Goal: Check status: Check status

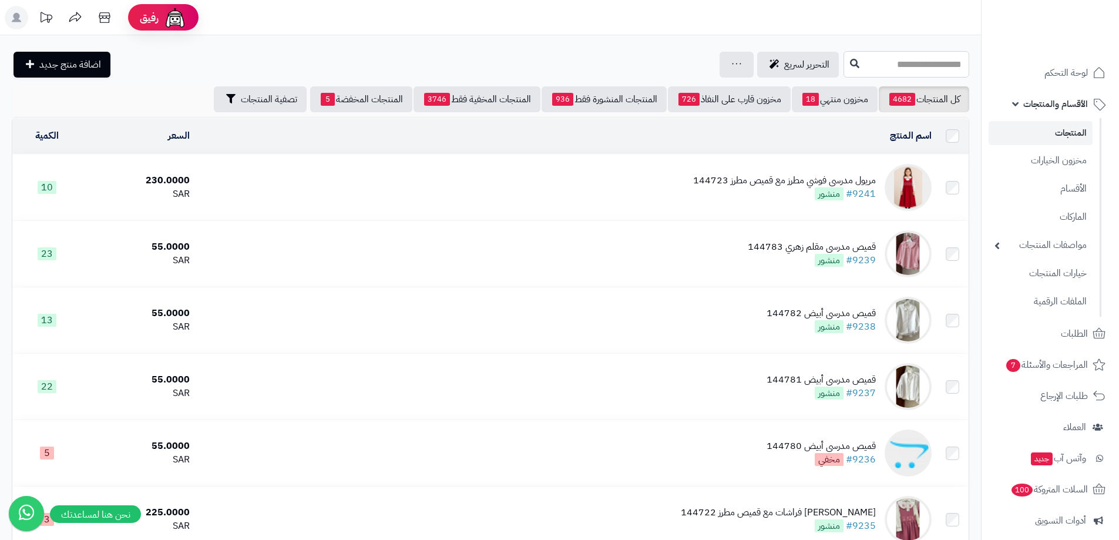
click at [943, 57] on input "text" at bounding box center [907, 64] width 126 height 26
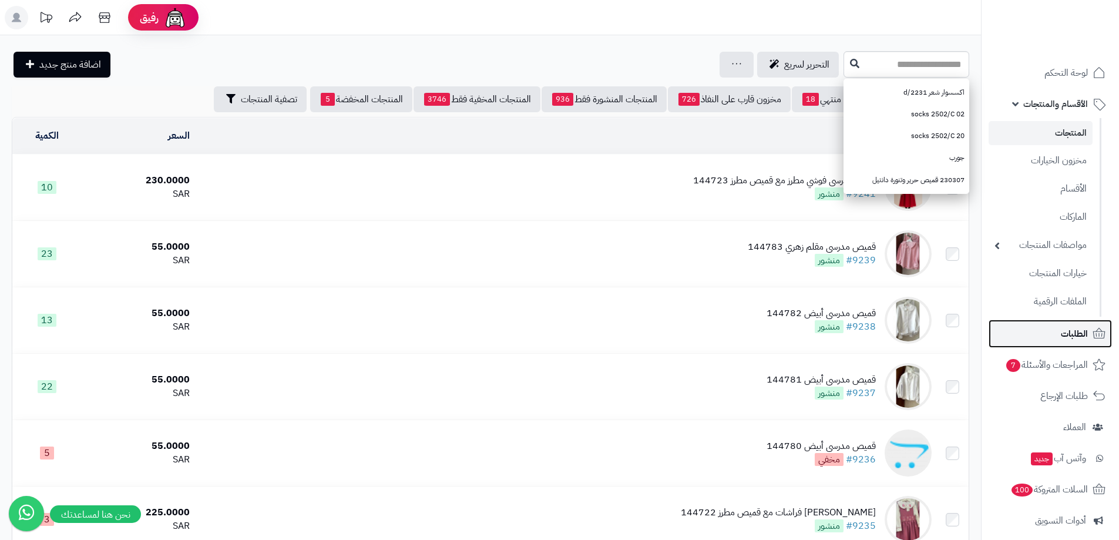
click at [1079, 324] on link "الطلبات" at bounding box center [1050, 334] width 123 height 28
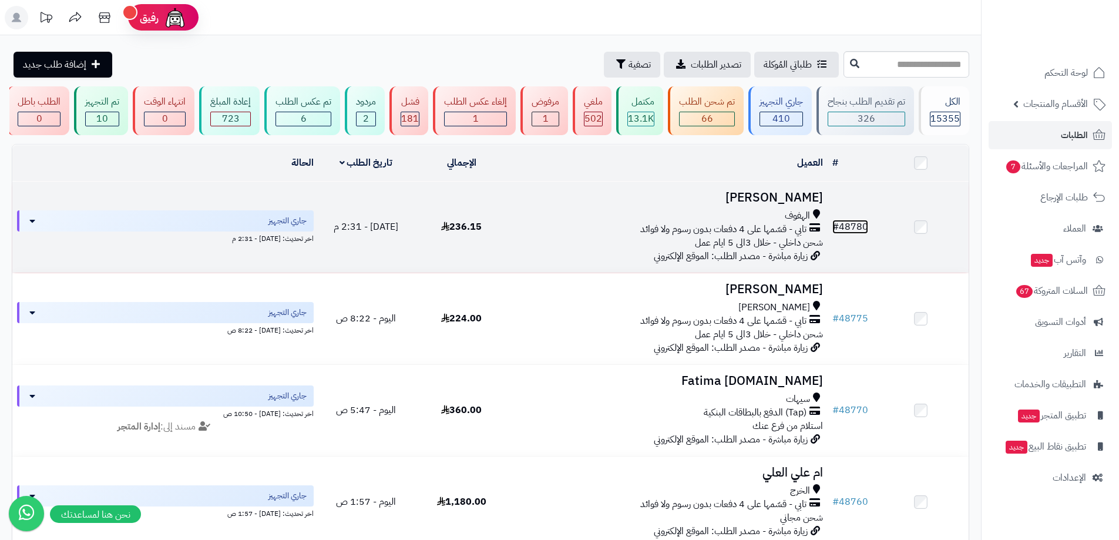
click at [859, 224] on link "# 48780" at bounding box center [850, 227] width 36 height 14
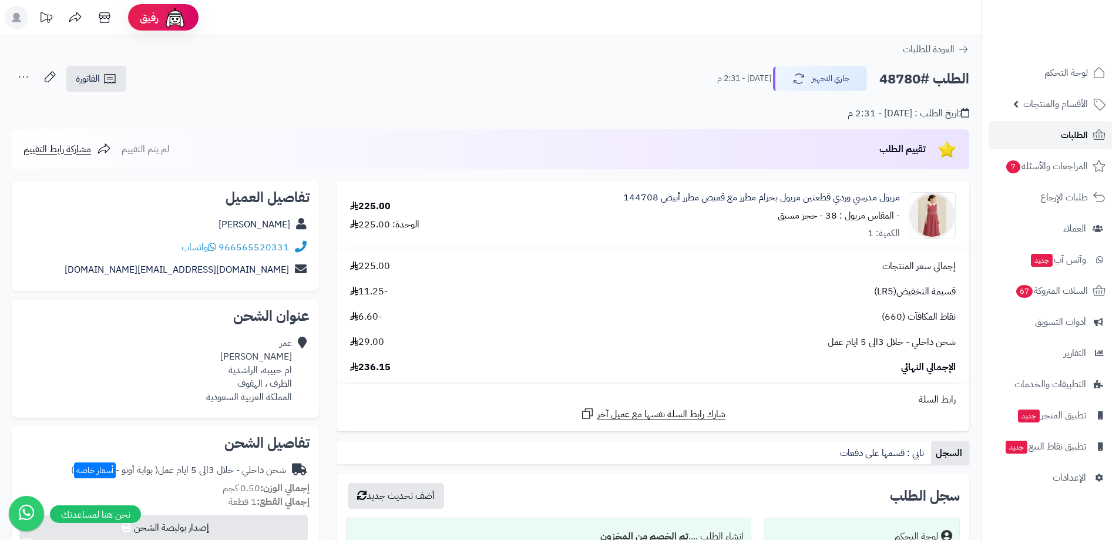
click at [1072, 142] on span "الطلبات" at bounding box center [1074, 135] width 27 height 16
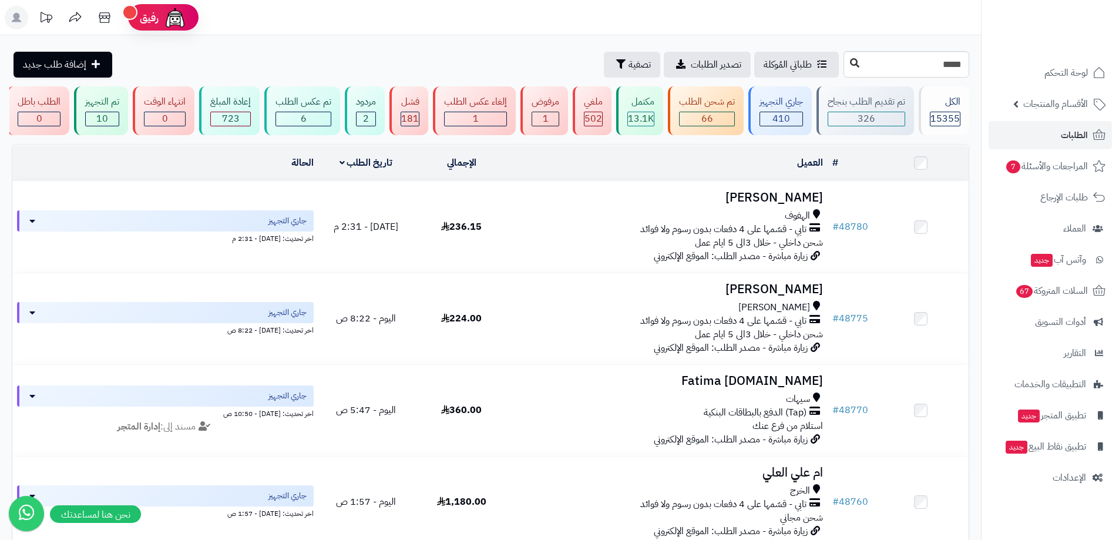
type input "*****"
click at [846, 70] on button at bounding box center [855, 63] width 18 height 22
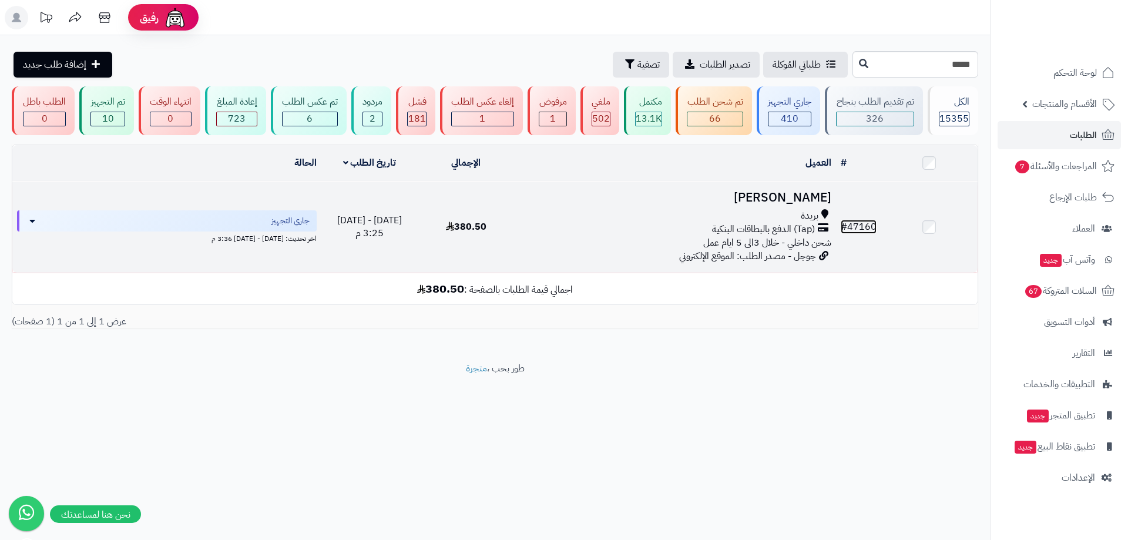
click at [854, 224] on link "# 47160" at bounding box center [859, 227] width 36 height 14
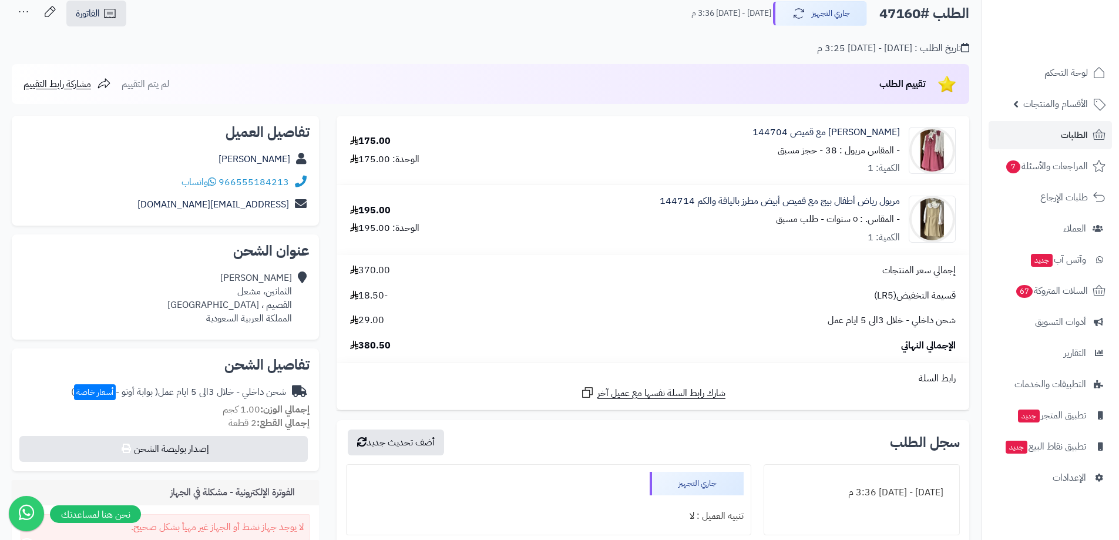
scroll to position [59, 0]
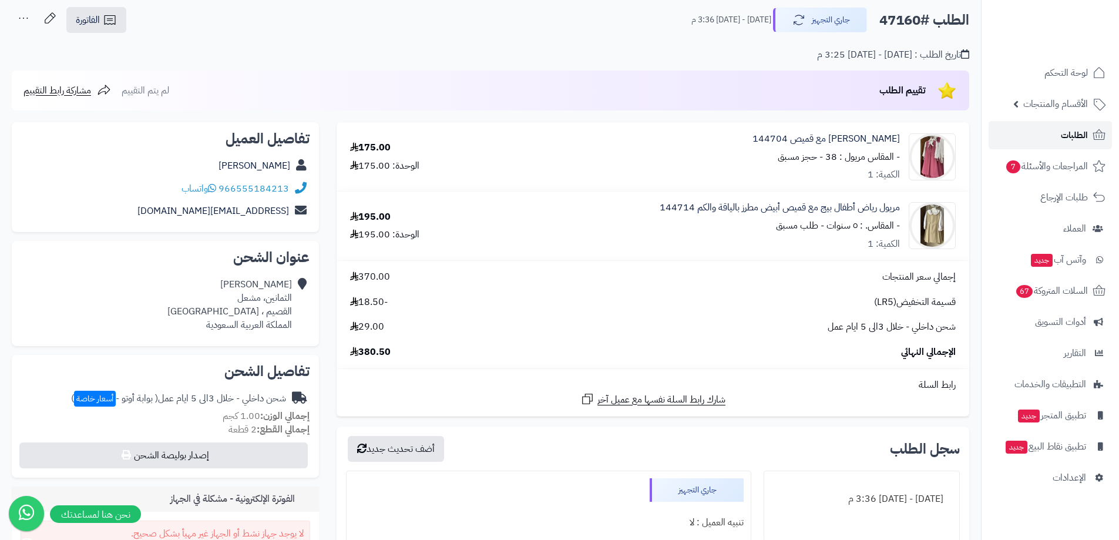
click at [1026, 139] on link "الطلبات" at bounding box center [1050, 135] width 123 height 28
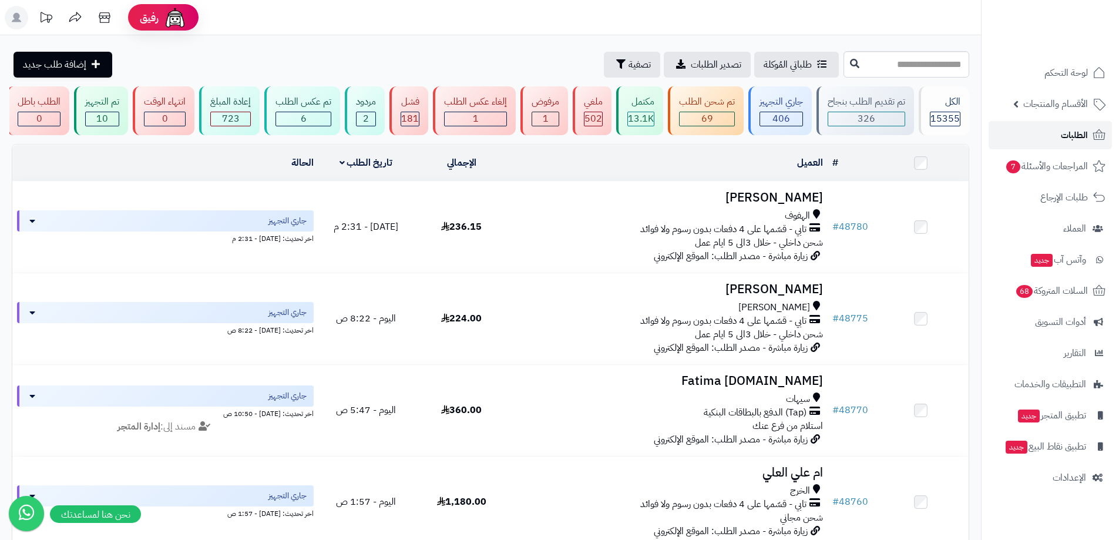
click at [1087, 126] on link "الطلبات" at bounding box center [1050, 135] width 123 height 28
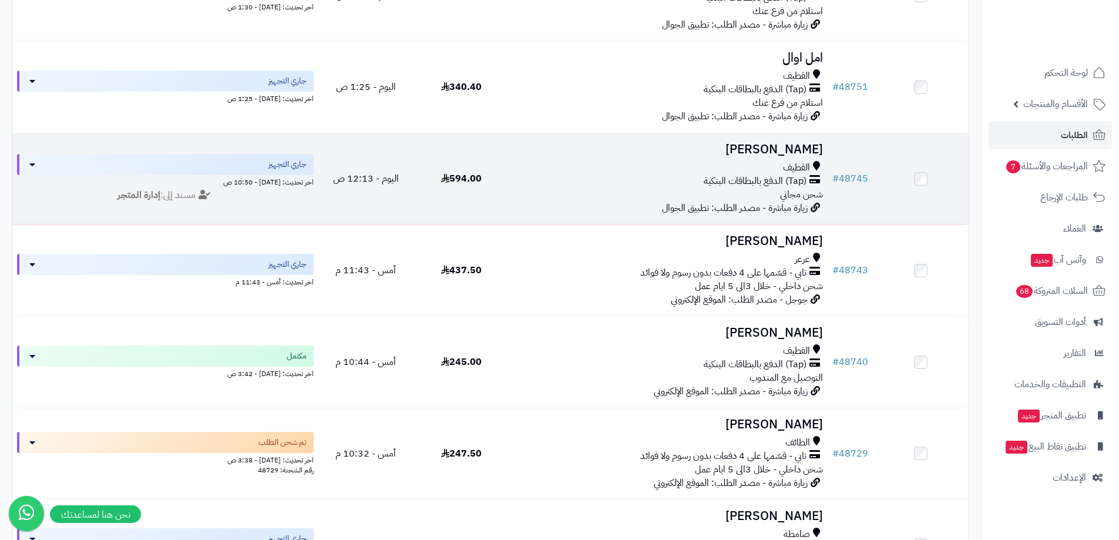
scroll to position [587, 0]
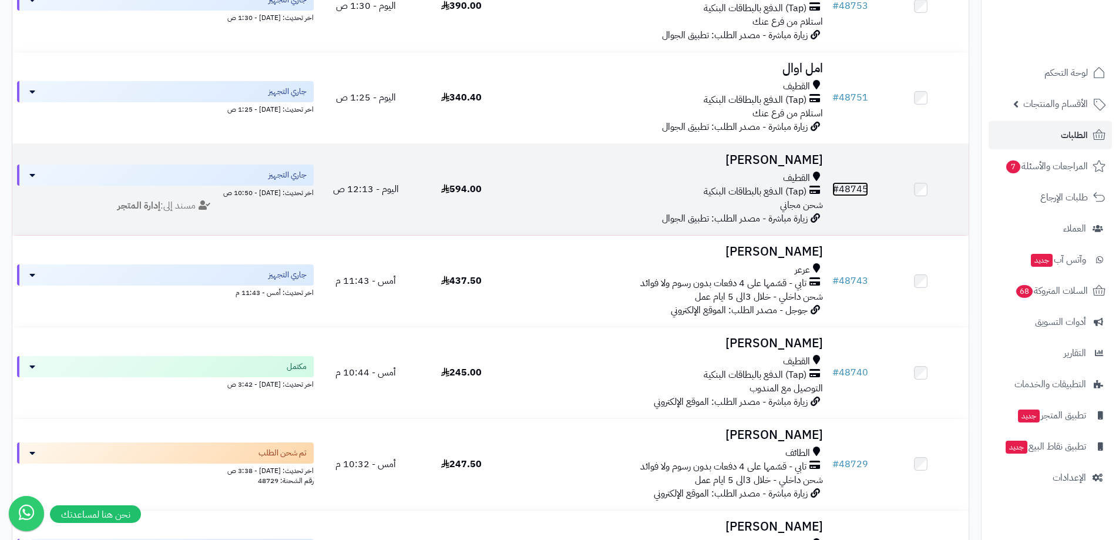
click at [863, 194] on link "# 48745" at bounding box center [850, 189] width 36 height 14
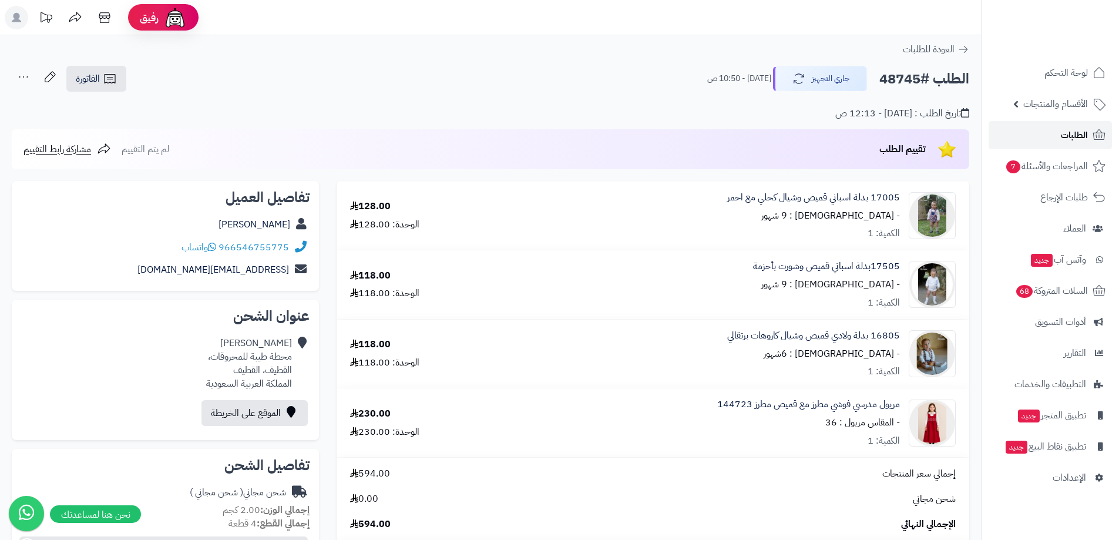
click at [1102, 130] on icon at bounding box center [1099, 135] width 14 height 14
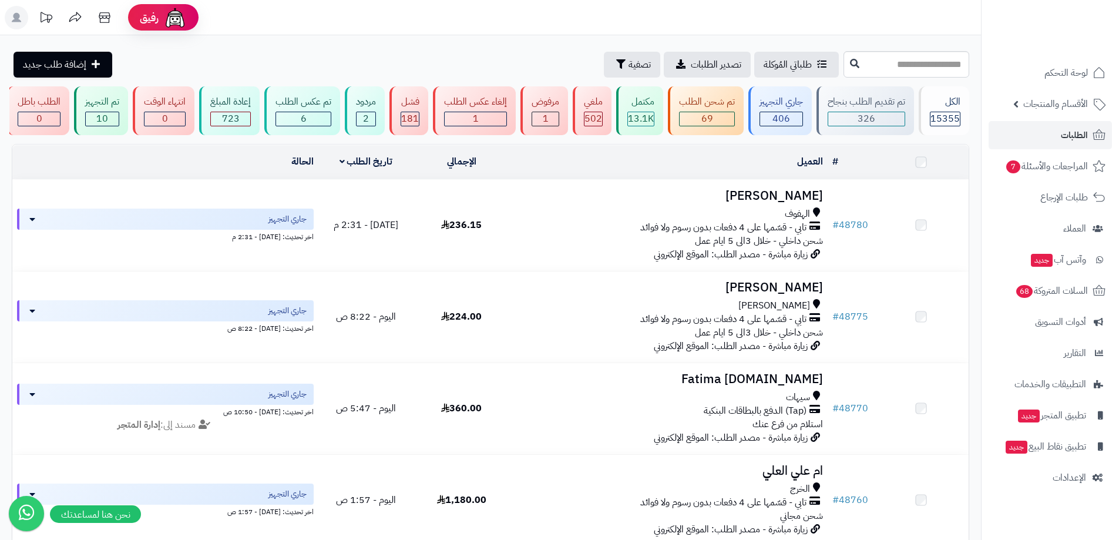
scroll to position [294, 0]
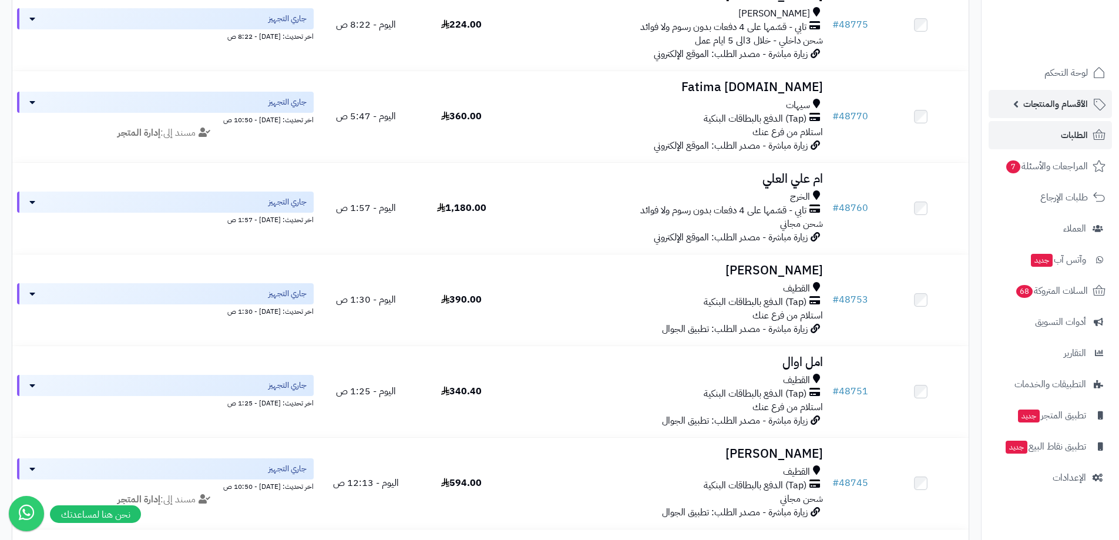
click at [1071, 97] on span "الأقسام والمنتجات" at bounding box center [1055, 104] width 65 height 16
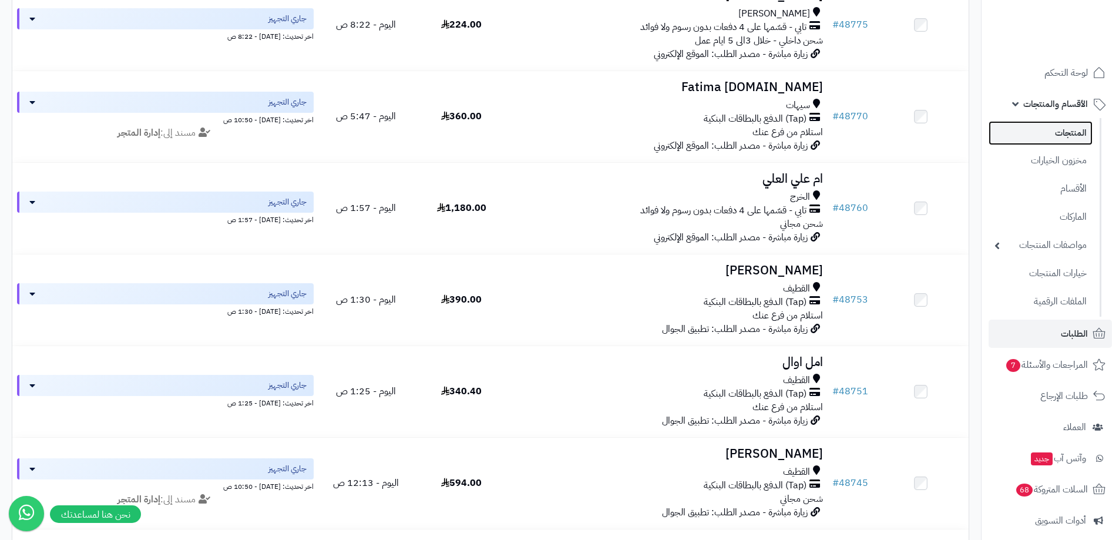
click at [1072, 123] on link "المنتجات" at bounding box center [1041, 133] width 104 height 24
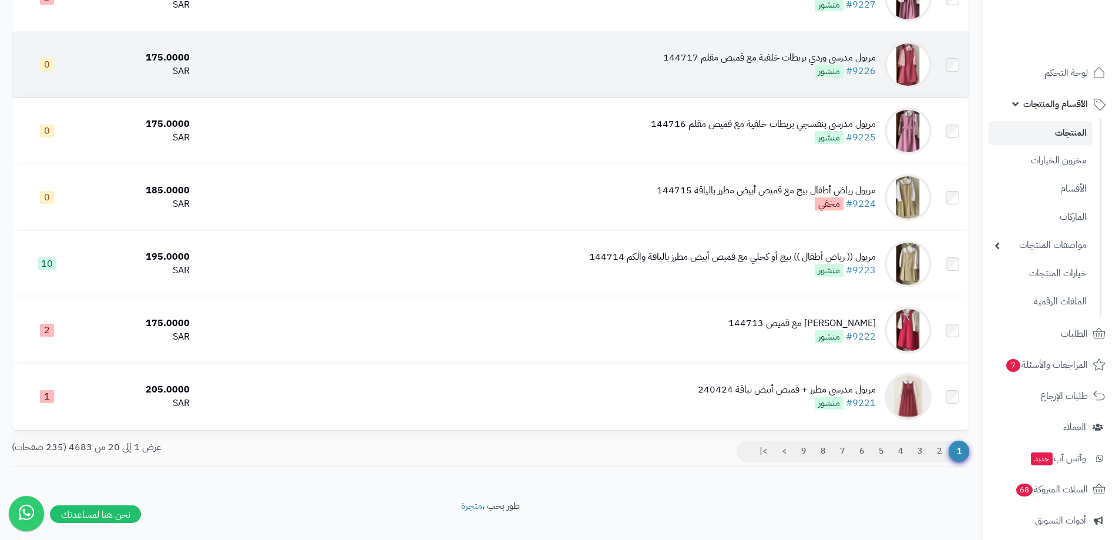
scroll to position [1057, 0]
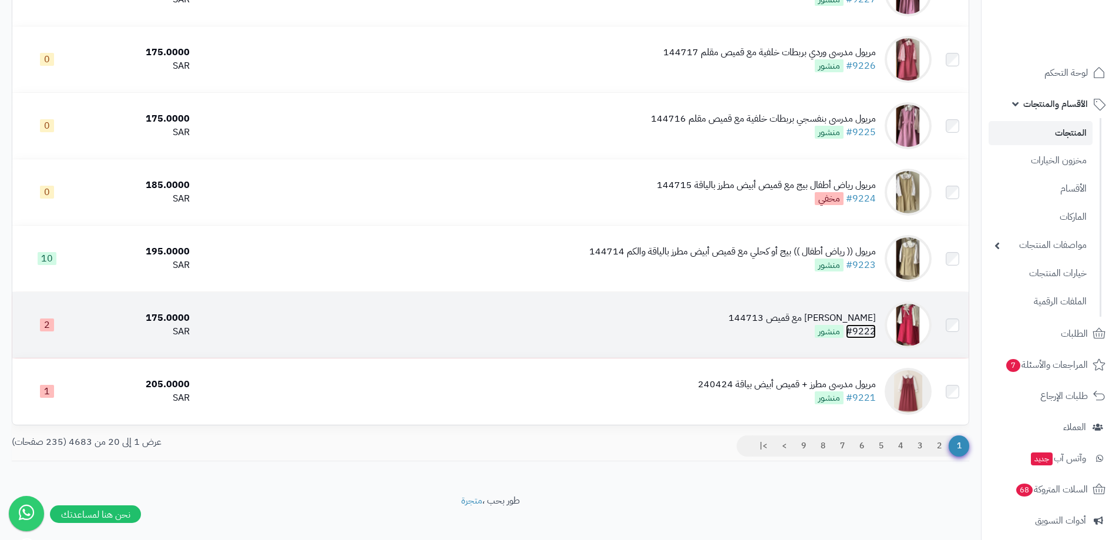
click at [858, 329] on link "#9222" at bounding box center [861, 331] width 30 height 14
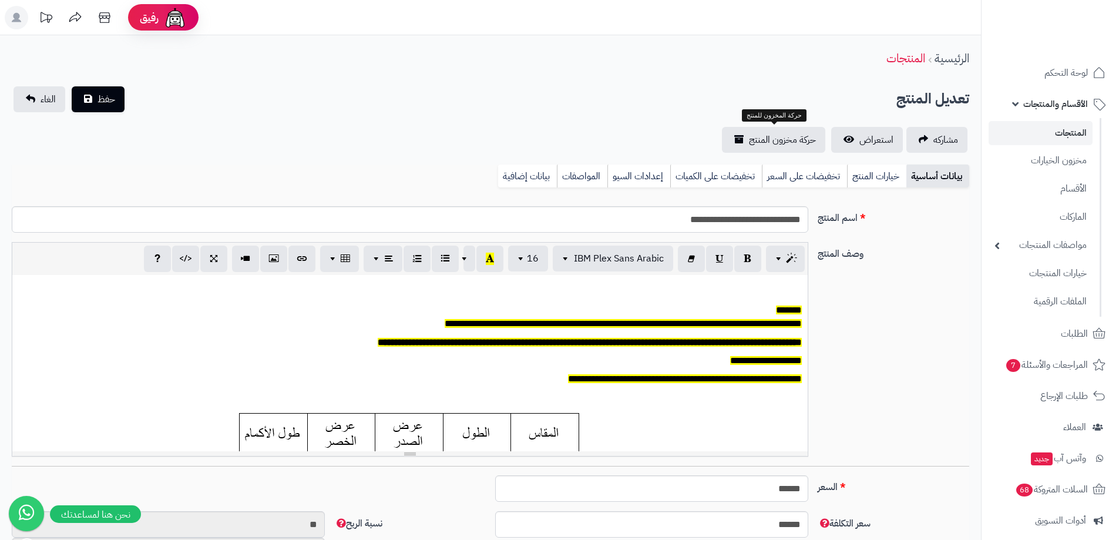
click at [817, 143] on link "حركة مخزون المنتج" at bounding box center [773, 140] width 103 height 26
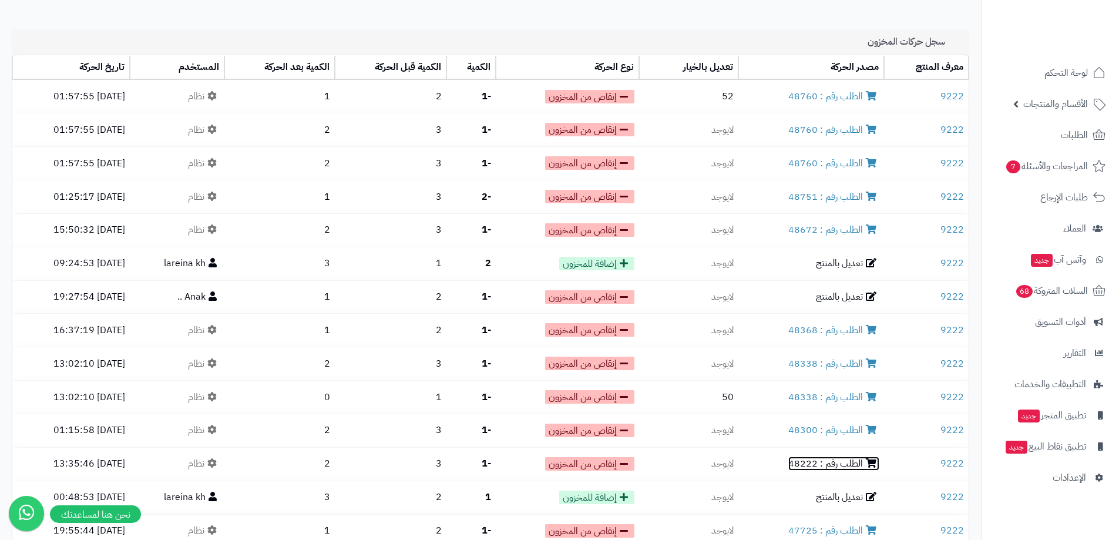
scroll to position [33, 0]
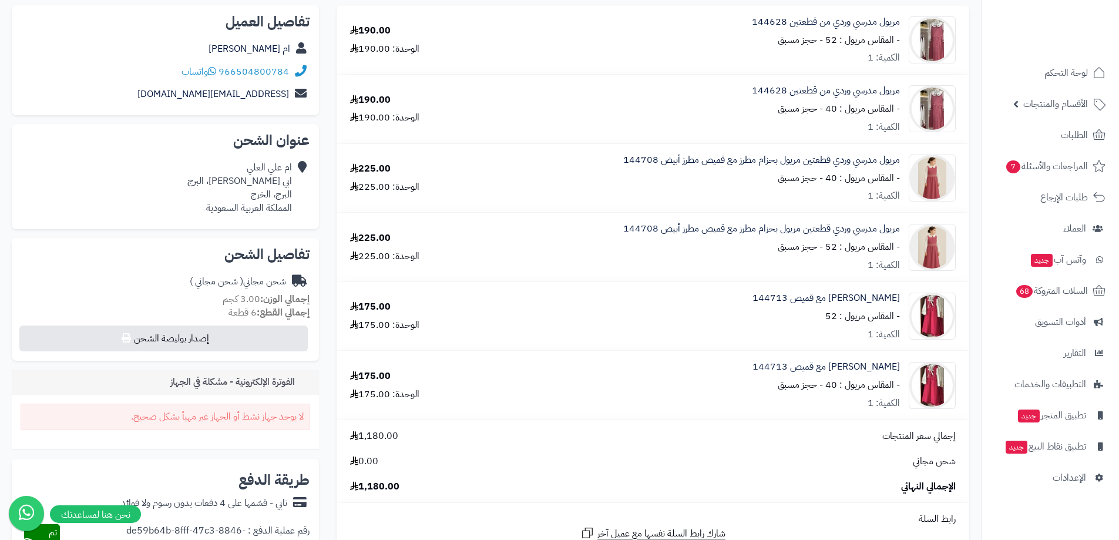
scroll to position [176, 0]
click at [915, 75] on td "مريول مدرسي وردي من قطعتين 144628 - المقاس مريول : 40 - حجز مسبق الكمية: 1" at bounding box center [720, 108] width 499 height 69
click at [1096, 136] on icon at bounding box center [1099, 135] width 14 height 14
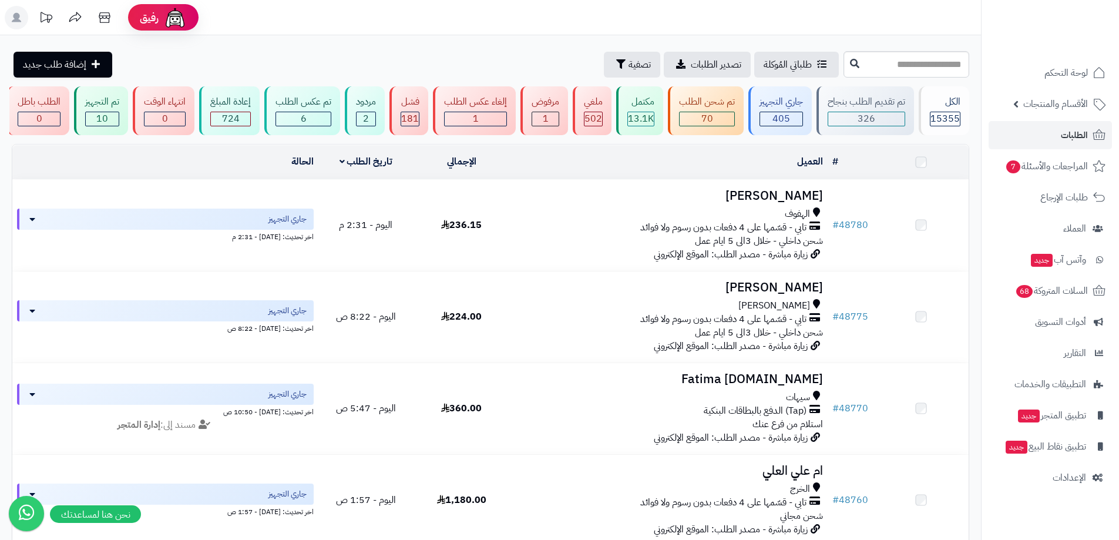
click at [864, 69] on input "text" at bounding box center [907, 64] width 126 height 26
type input "*****"
click at [850, 63] on icon at bounding box center [854, 62] width 9 height 9
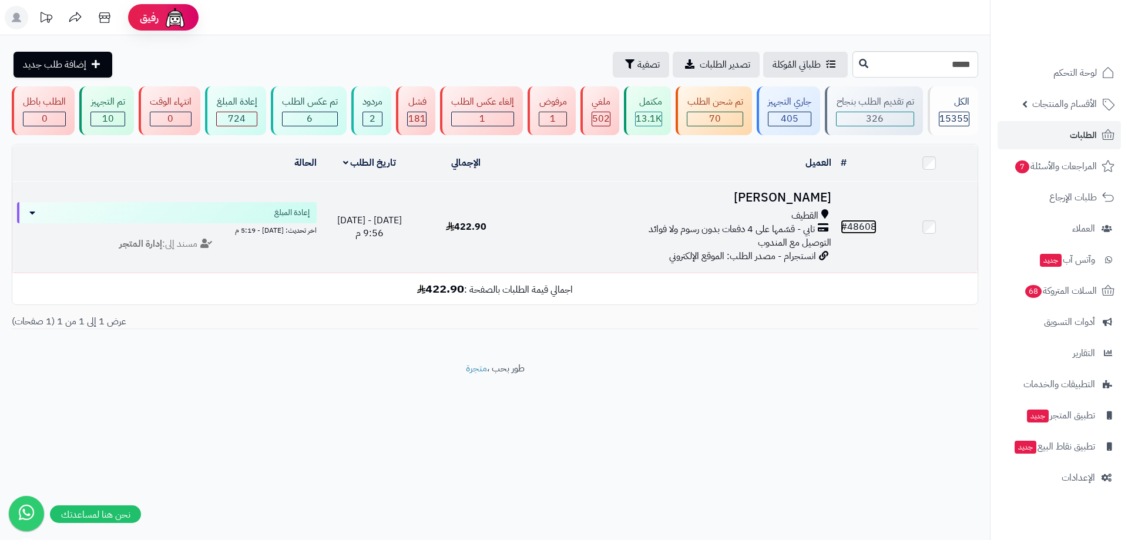
click at [862, 229] on link "# 48608" at bounding box center [859, 227] width 36 height 14
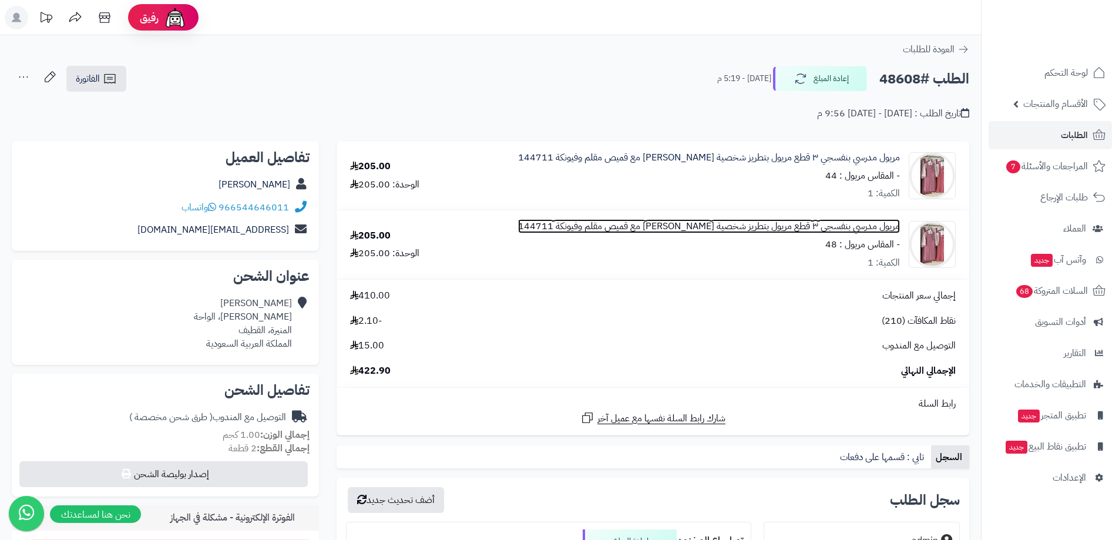
click at [862, 164] on link "مريول مدرسي بنفسجي ٣ قطع مريول بتطريز شخصية [PERSON_NAME] مع قميص مقلم وفيونكة …" at bounding box center [709, 158] width 382 height 14
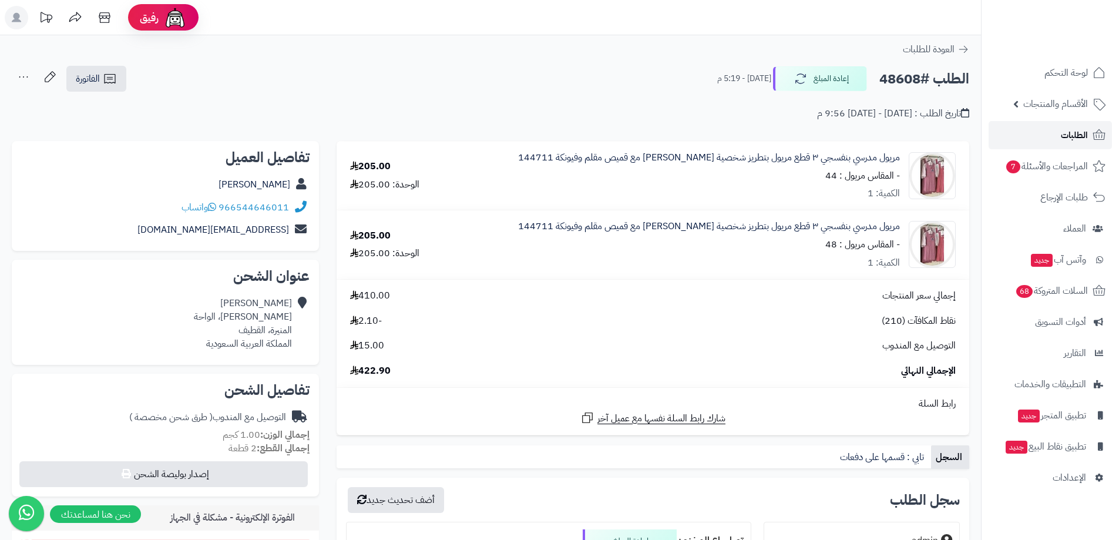
click at [1038, 132] on link "الطلبات" at bounding box center [1050, 135] width 123 height 28
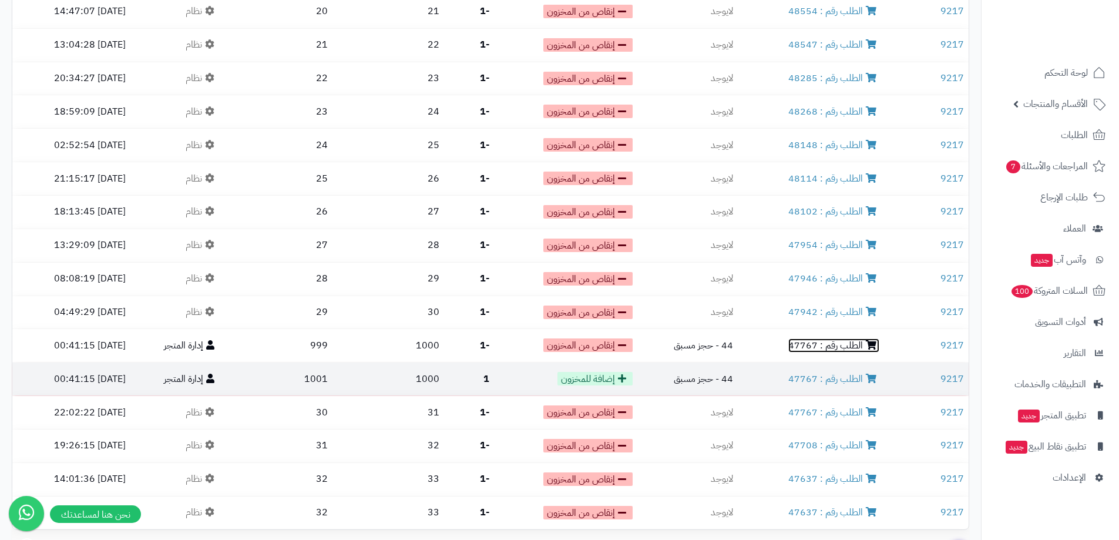
scroll to position [327, 0]
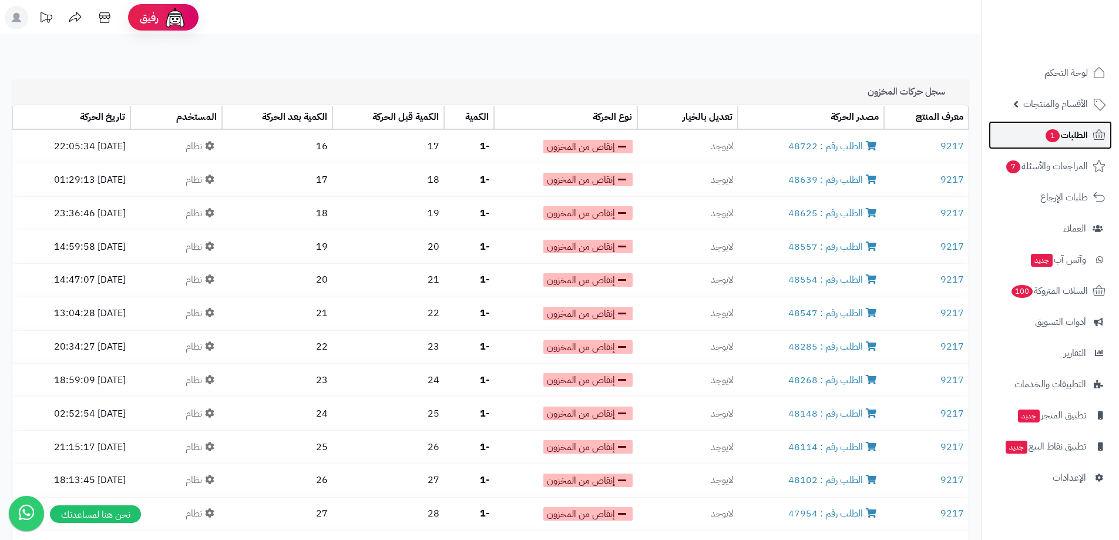
click at [1093, 143] on link "الطلبات 1" at bounding box center [1050, 135] width 123 height 28
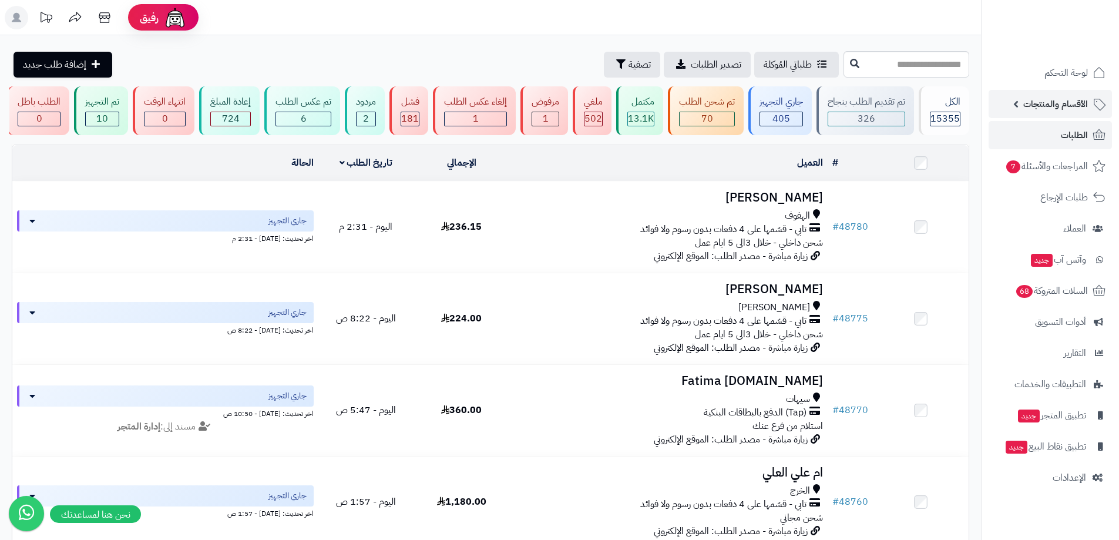
click at [1060, 109] on span "الأقسام والمنتجات" at bounding box center [1055, 104] width 65 height 16
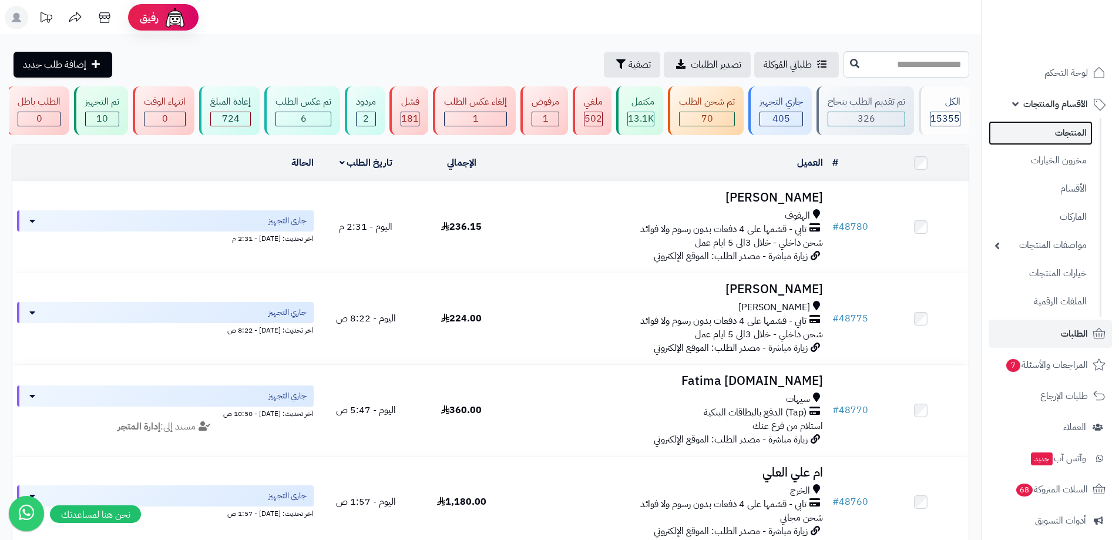
click at [1054, 131] on link "المنتجات" at bounding box center [1041, 133] width 104 height 24
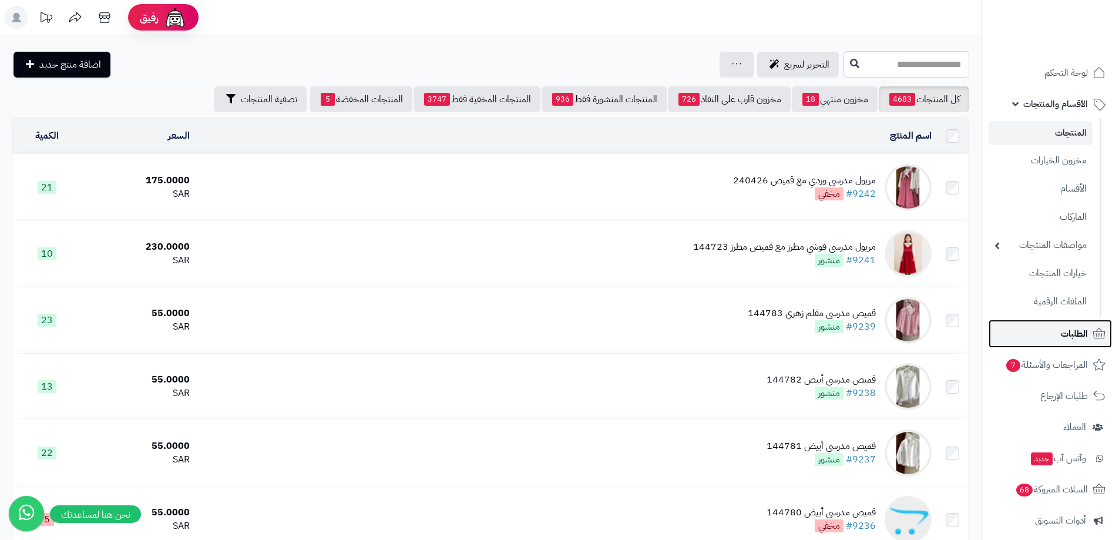
click at [1084, 331] on span "الطلبات" at bounding box center [1074, 333] width 27 height 16
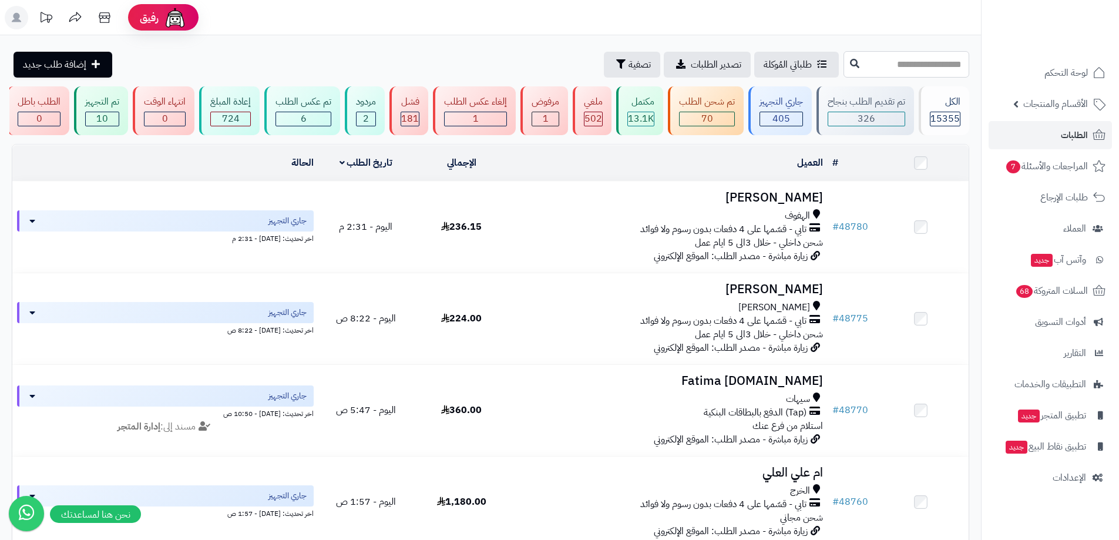
click at [906, 59] on input "text" at bounding box center [907, 64] width 126 height 26
type input "*****"
click at [850, 65] on icon at bounding box center [854, 62] width 9 height 9
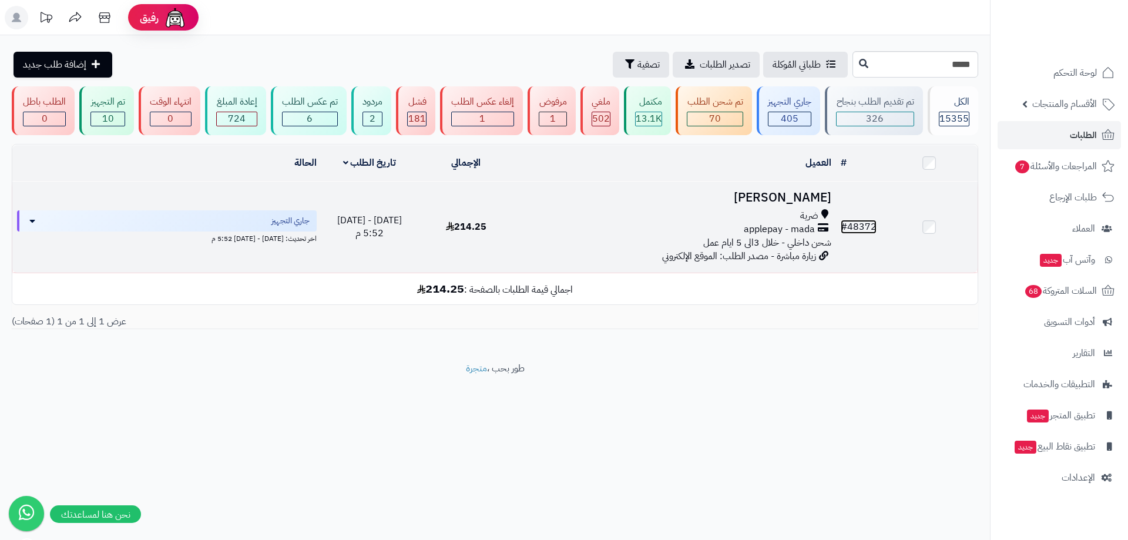
click at [868, 224] on link "# 48372" at bounding box center [859, 227] width 36 height 14
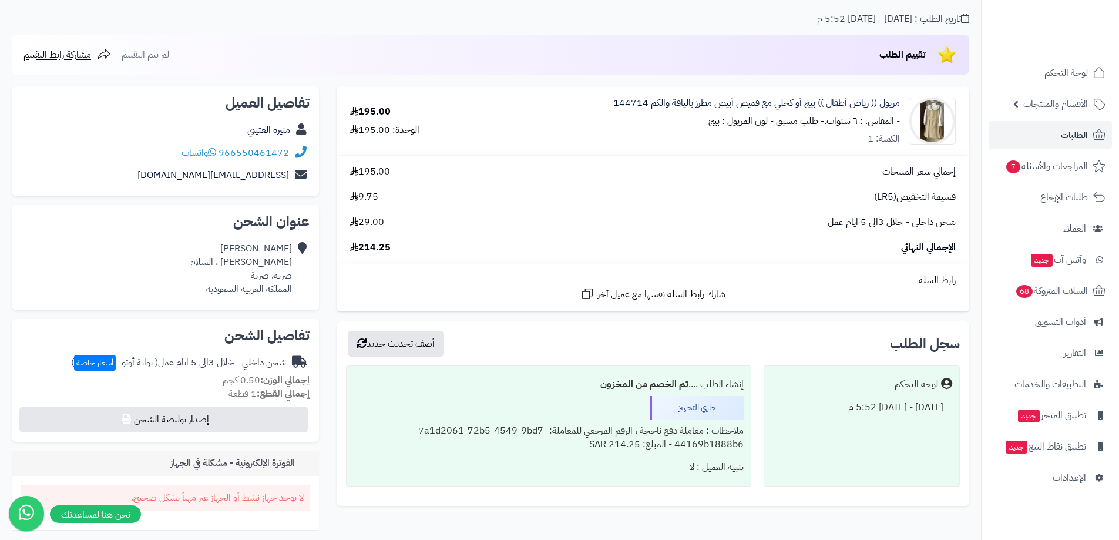
scroll to position [59, 0]
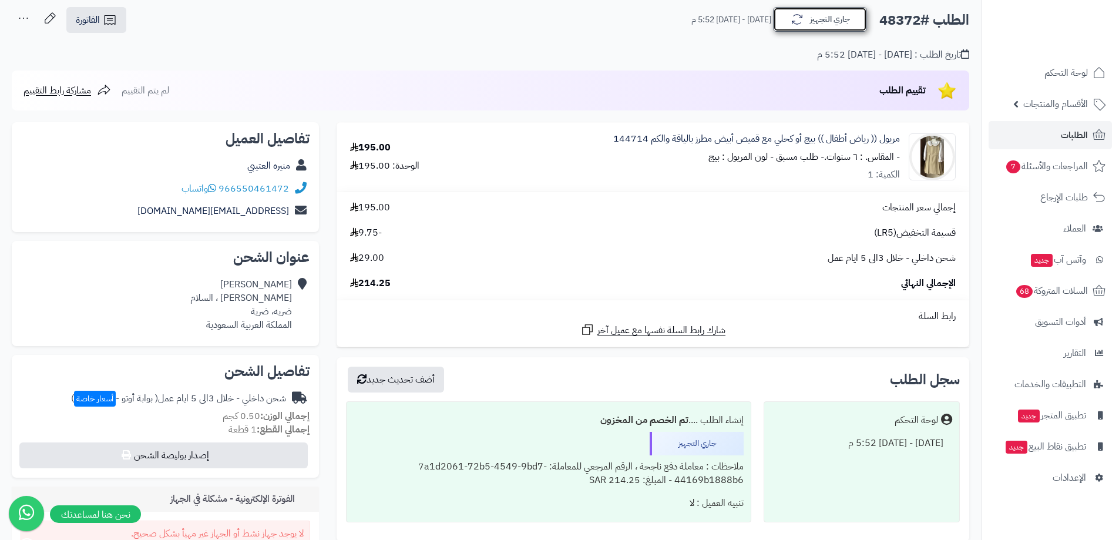
click at [791, 26] on icon "button" at bounding box center [797, 19] width 14 height 14
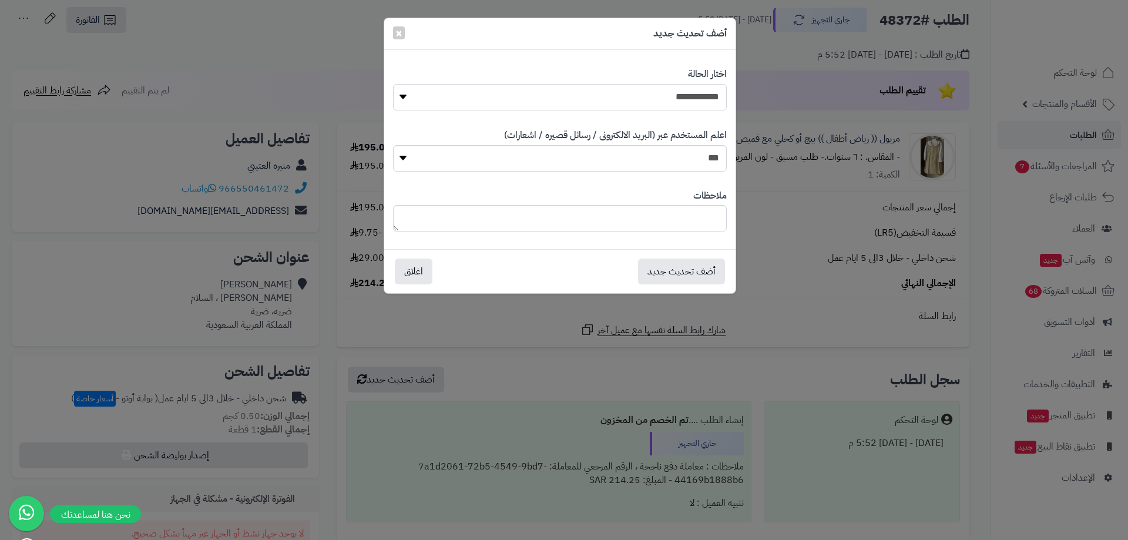
click at [692, 105] on select "**********" at bounding box center [560, 97] width 334 height 26
select select "*"
click at [393, 84] on select "**********" at bounding box center [560, 97] width 334 height 26
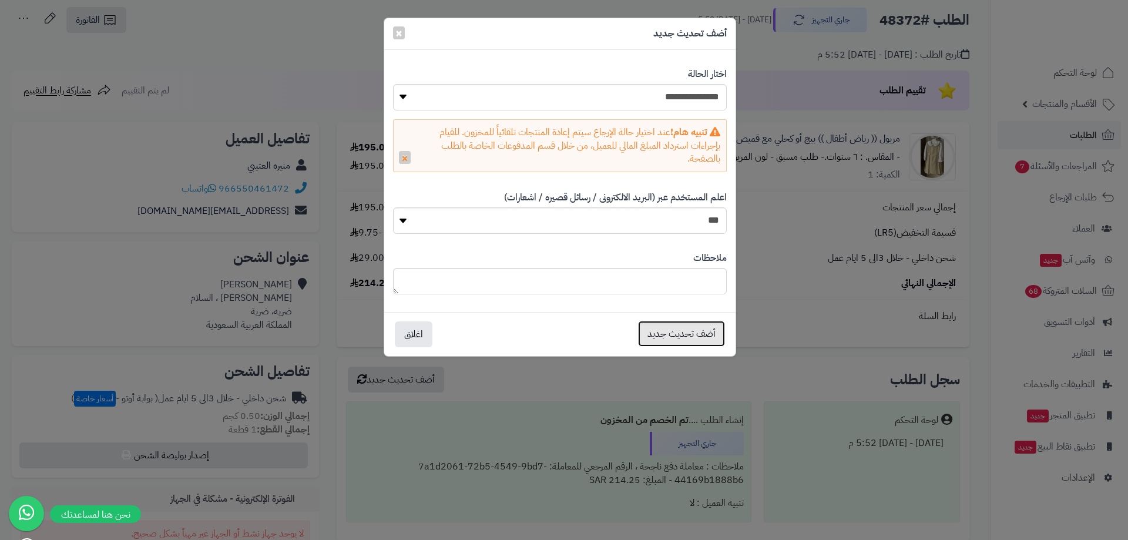
click at [663, 335] on button "أضف تحديث جديد" at bounding box center [681, 334] width 87 height 26
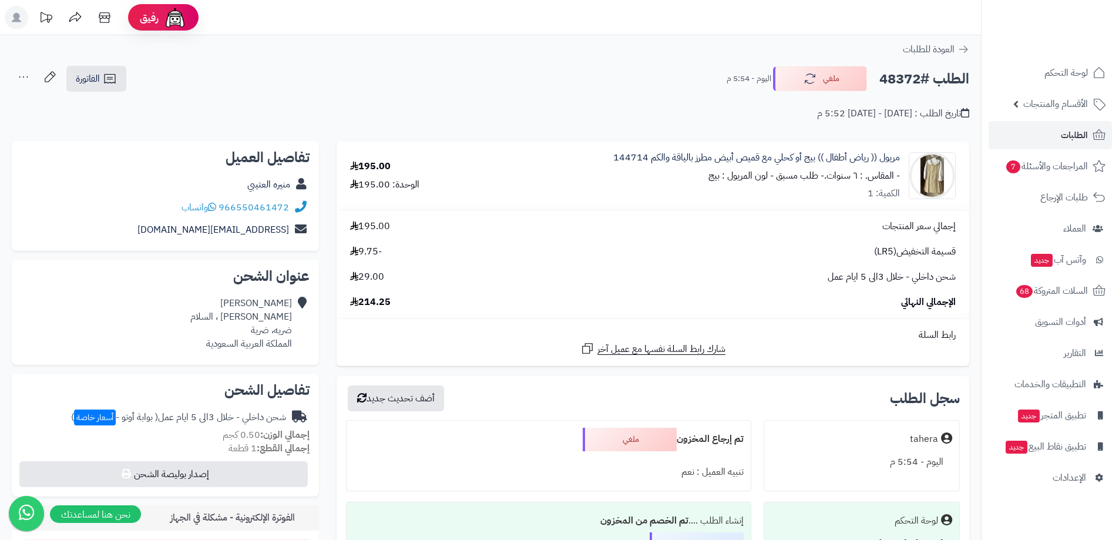
scroll to position [59, 0]
